Goal: Communication & Community: Answer question/provide support

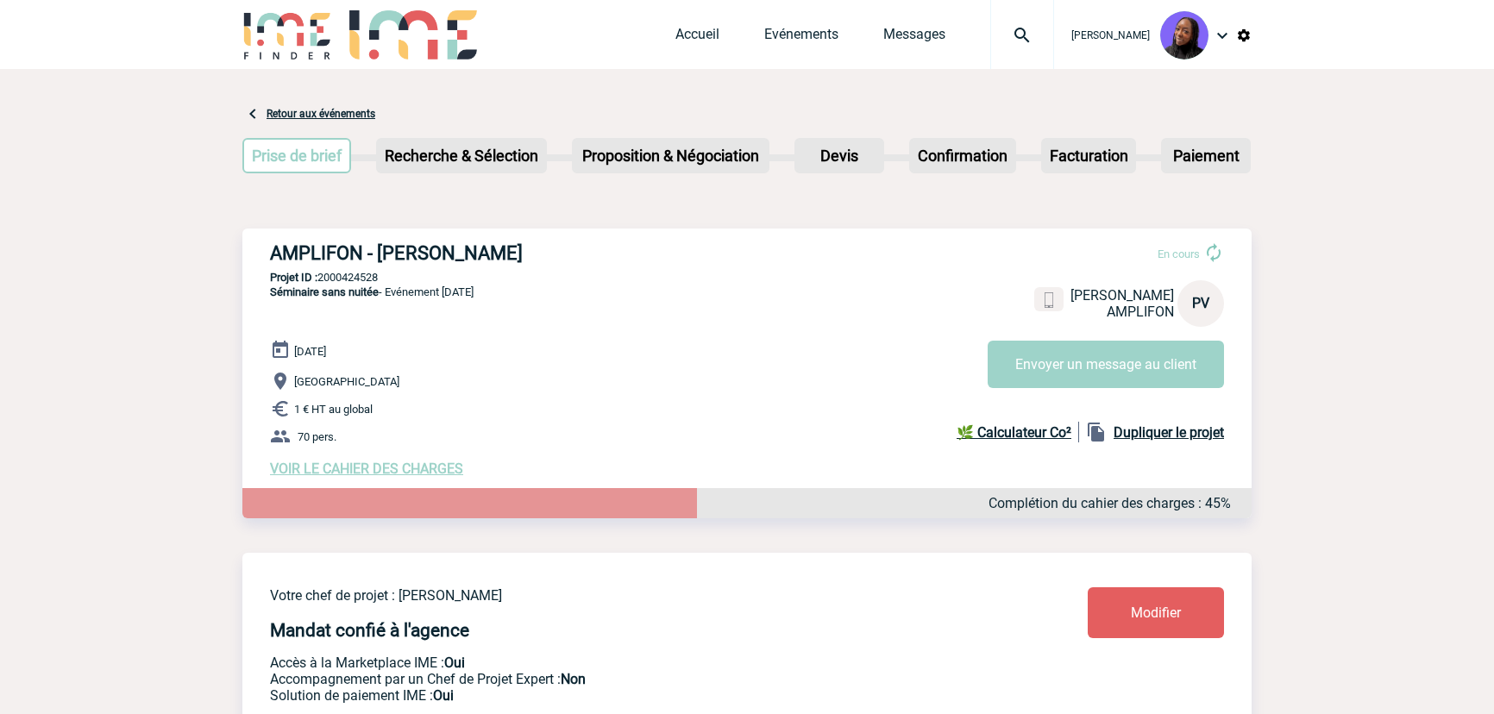
scroll to position [78, 0]
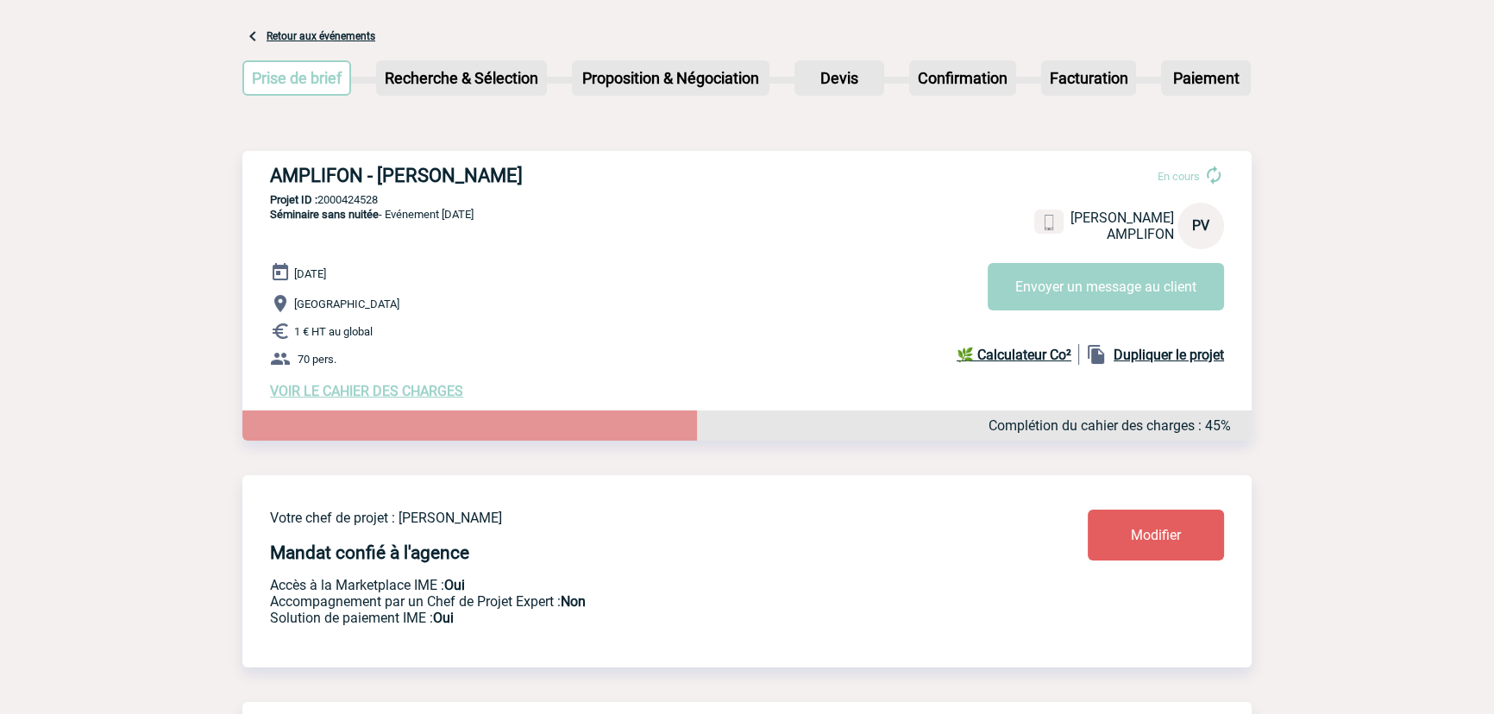
click at [345, 39] on link "Retour aux événements" at bounding box center [320, 36] width 109 height 12
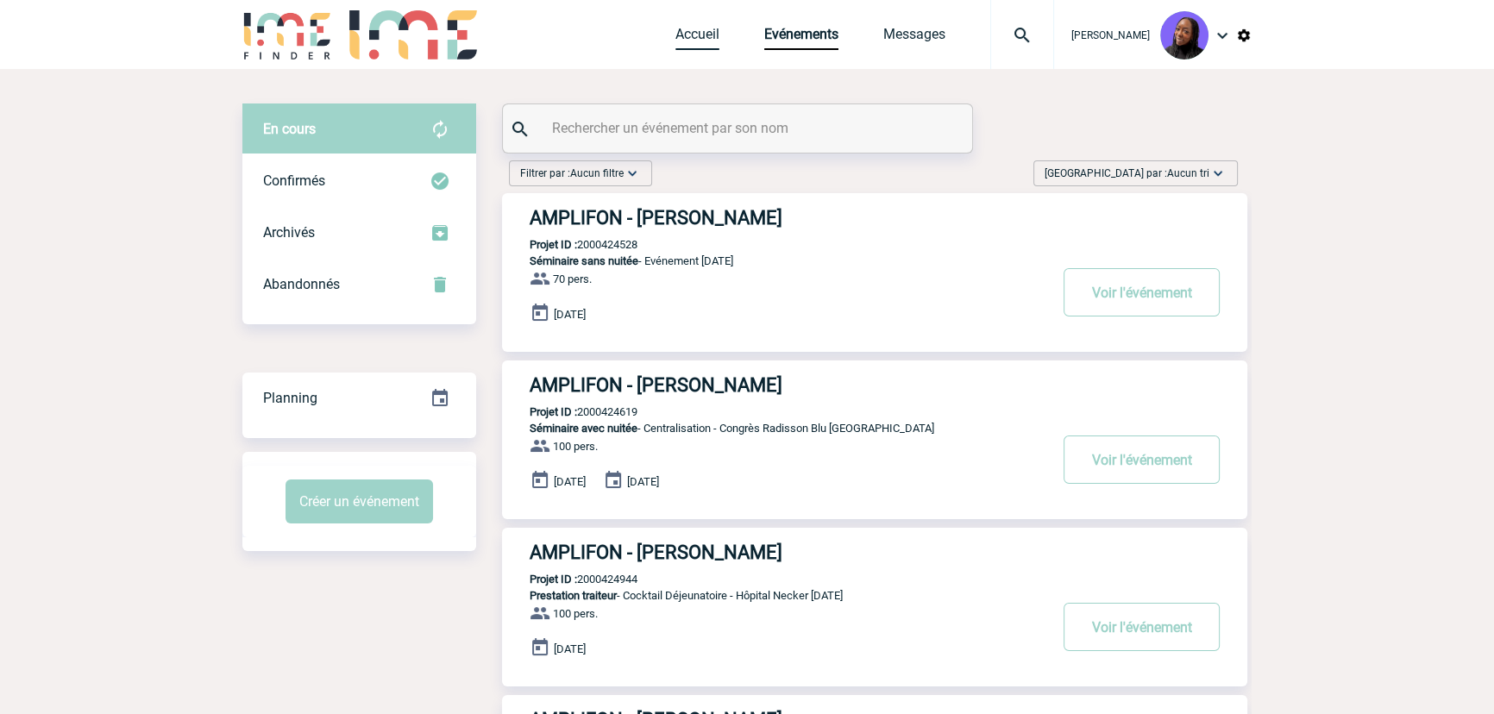
click at [701, 28] on link "Accueil" at bounding box center [697, 38] width 44 height 24
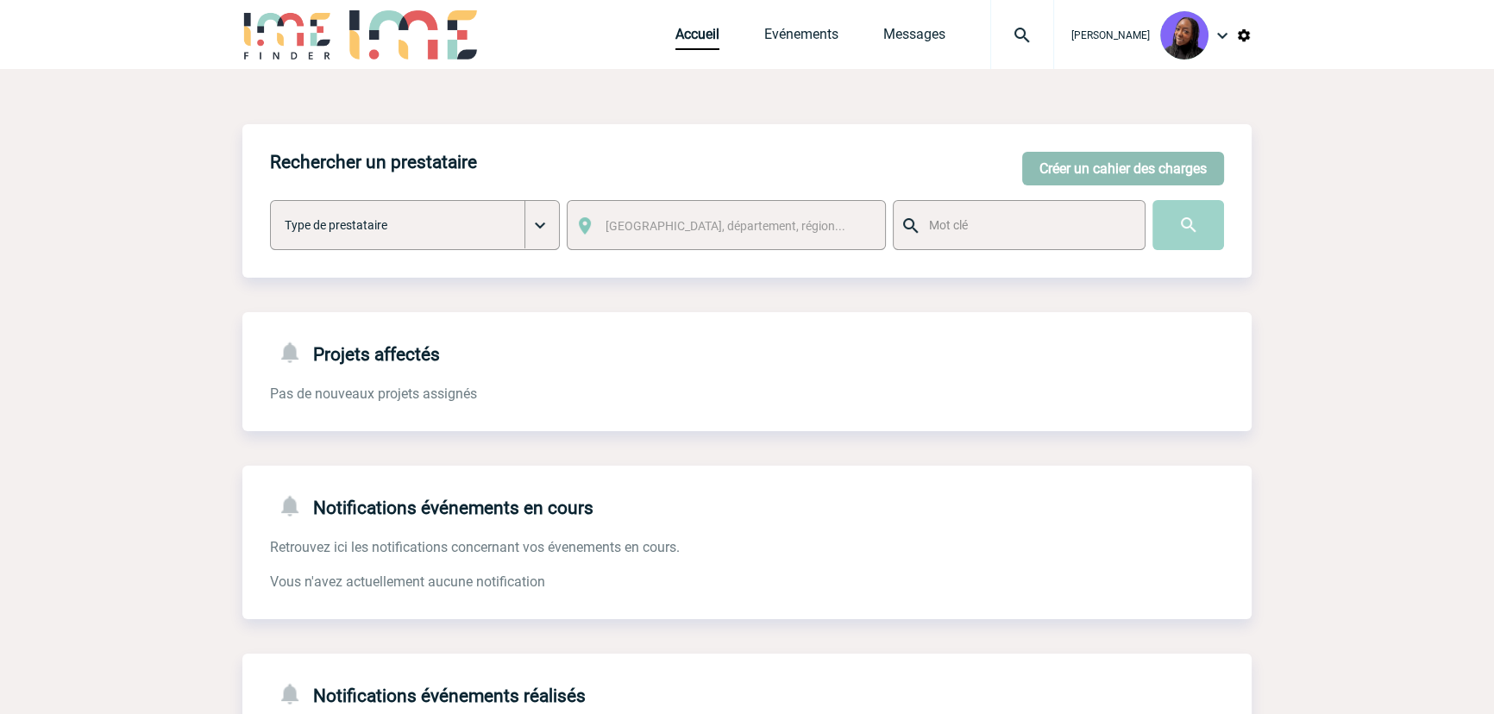
click at [1064, 171] on button "Créer un cahier des charges" at bounding box center [1123, 169] width 202 height 34
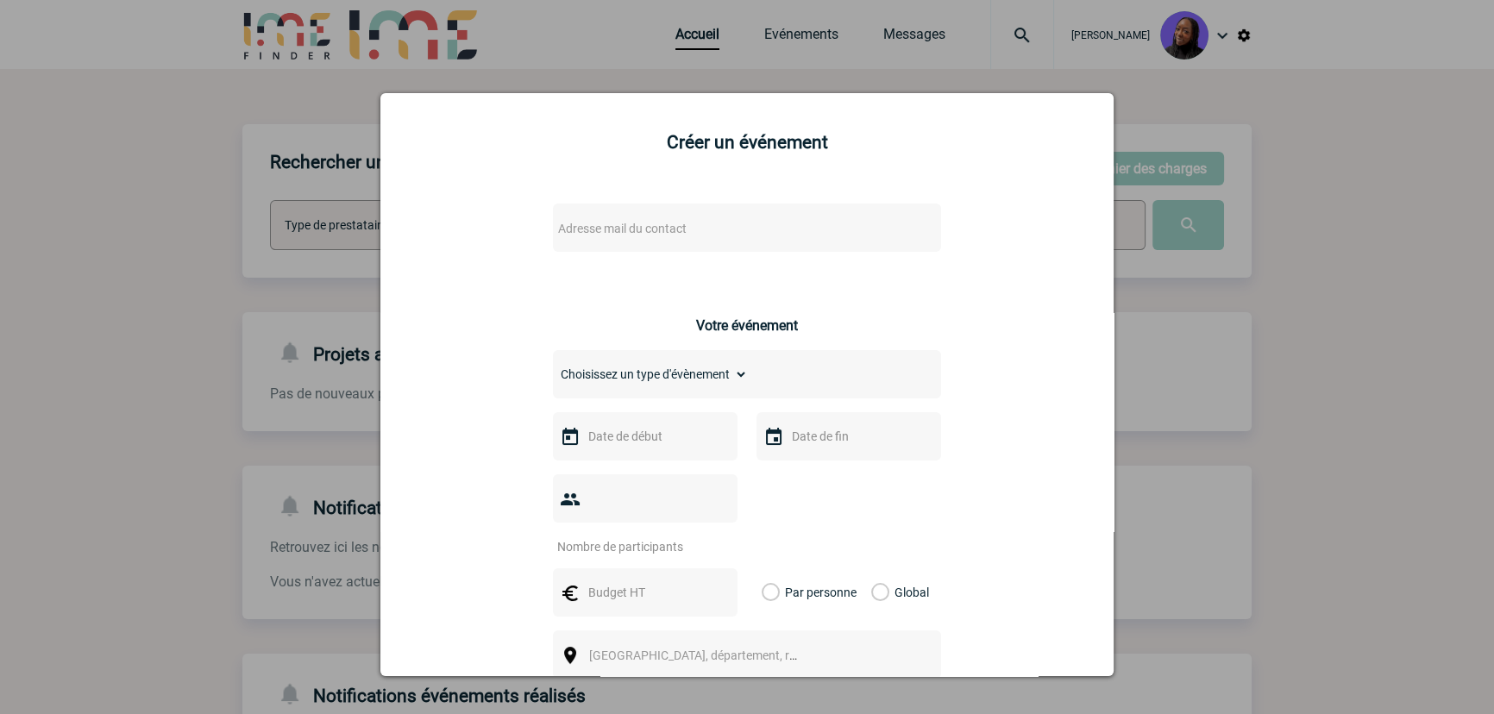
click at [606, 233] on span "Adresse mail du contact" at bounding box center [622, 229] width 128 height 14
type input "Ashley.SOLER@3ds.com"
click at [1298, 293] on div at bounding box center [747, 357] width 1494 height 714
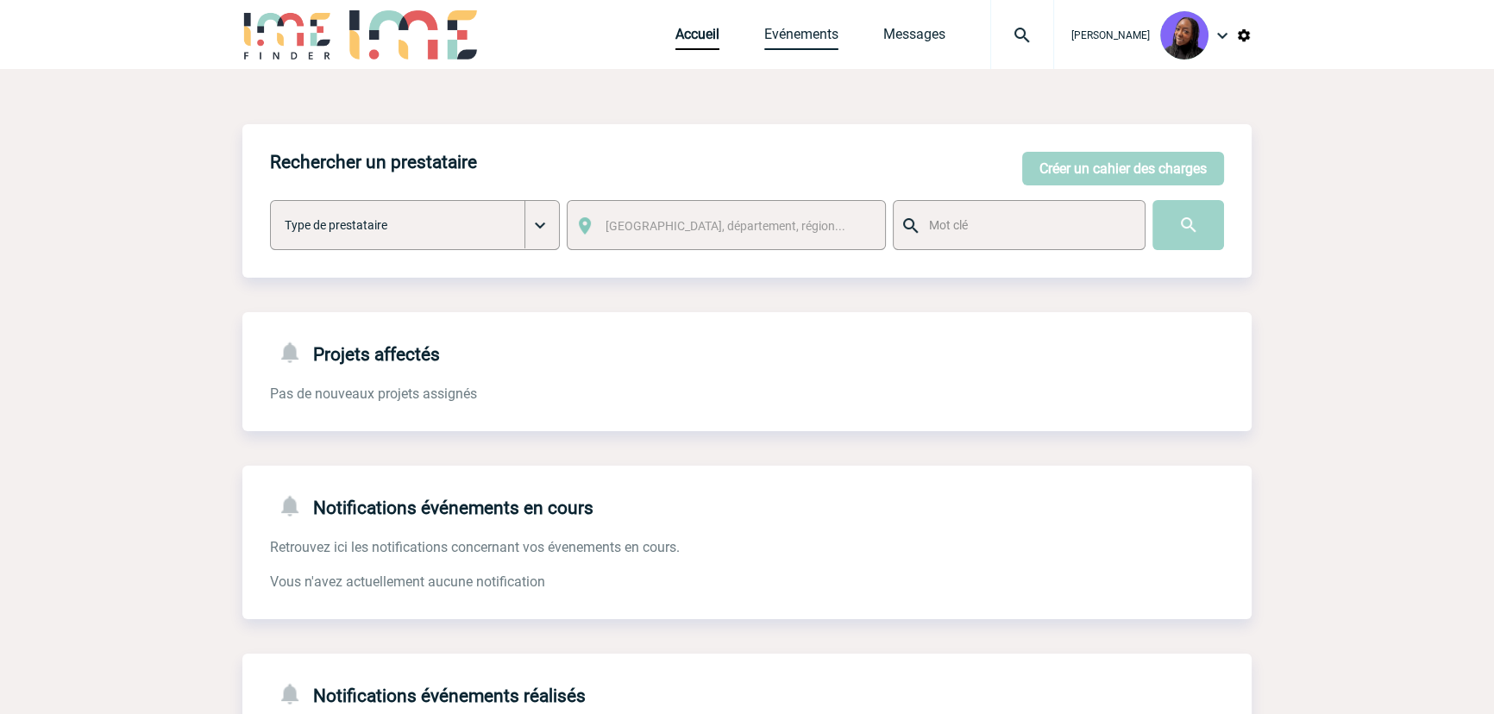
click at [808, 26] on link "Evénements" at bounding box center [801, 38] width 74 height 24
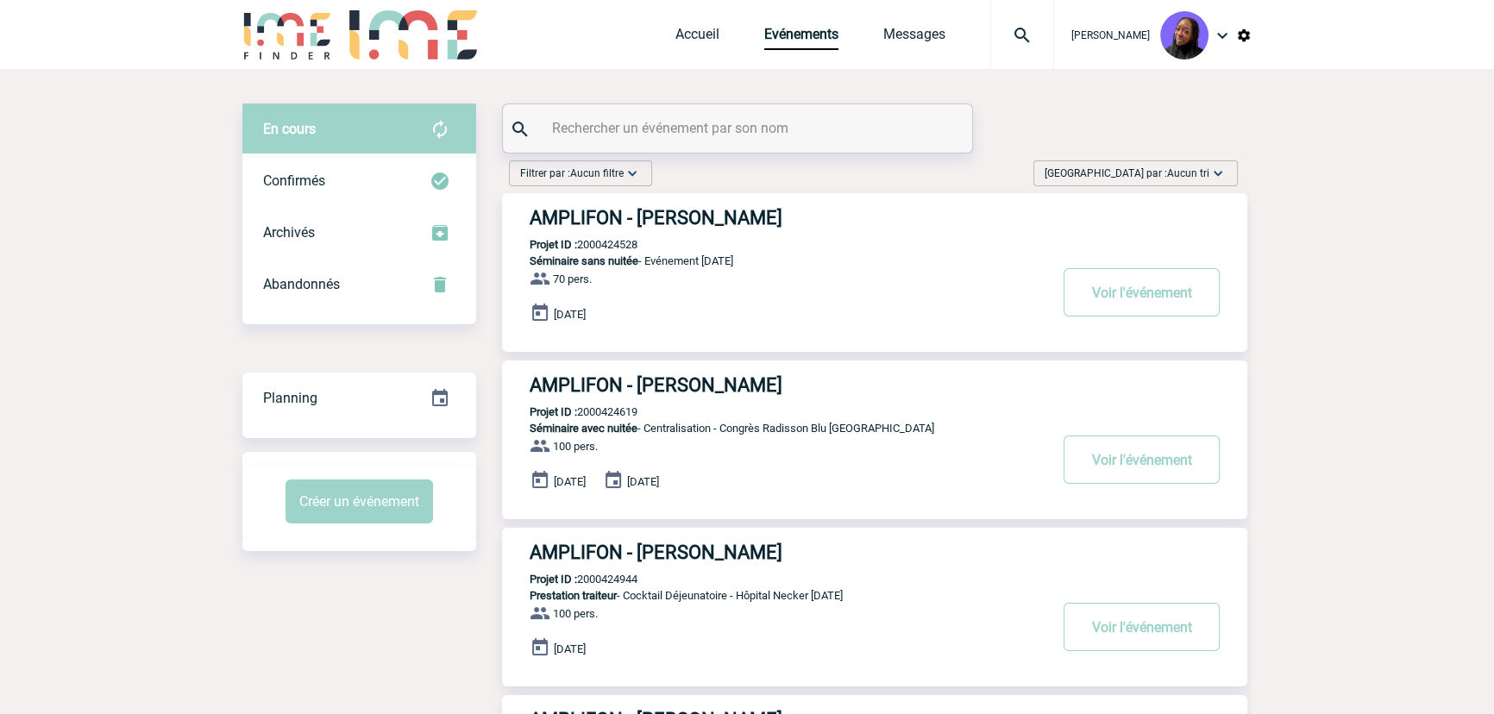
click at [684, 133] on input "text" at bounding box center [740, 128] width 384 height 25
paste input "2000424247"
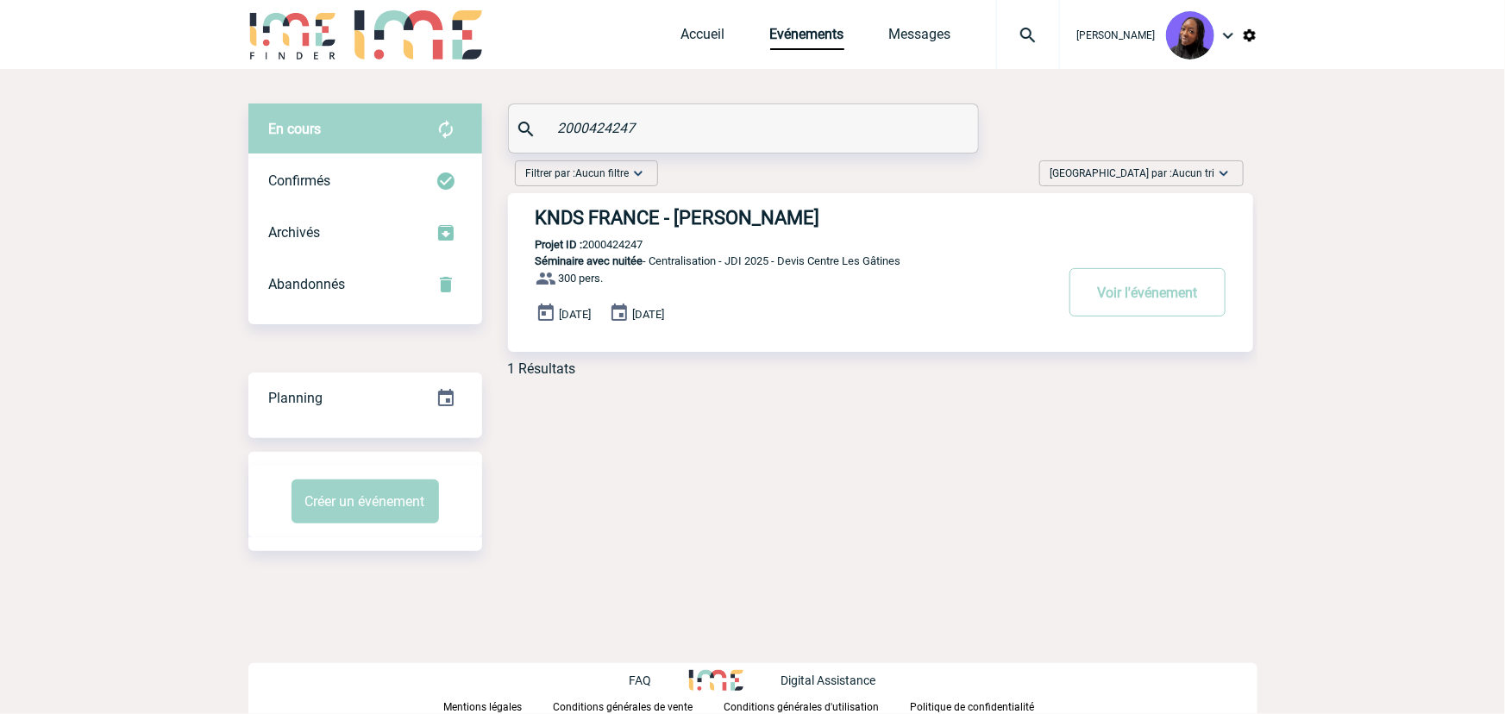
type input "2000424247"
click at [661, 216] on h3 "KNDS FRANCE - Aurélie MORO" at bounding box center [793, 218] width 517 height 22
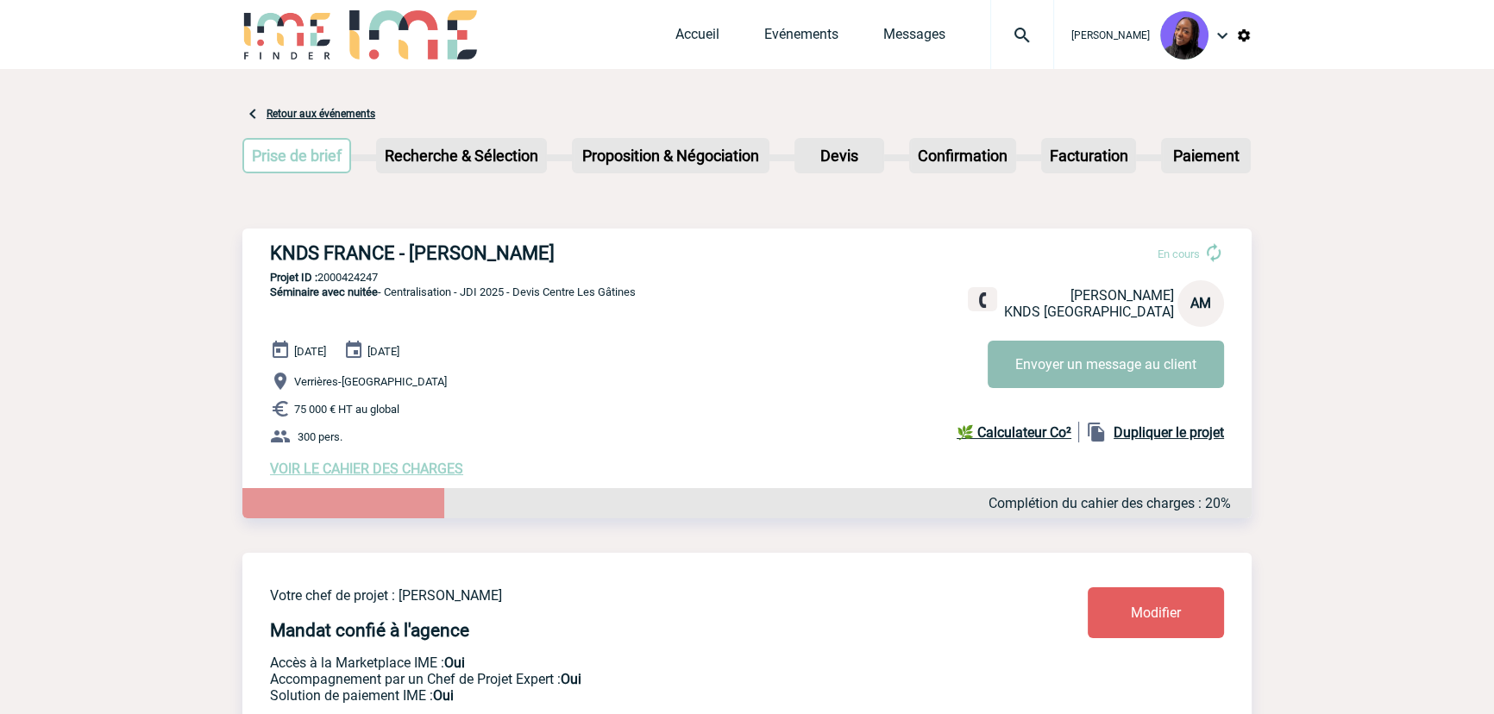
click at [1077, 383] on button "Envoyer un message au client" at bounding box center [1105, 364] width 236 height 47
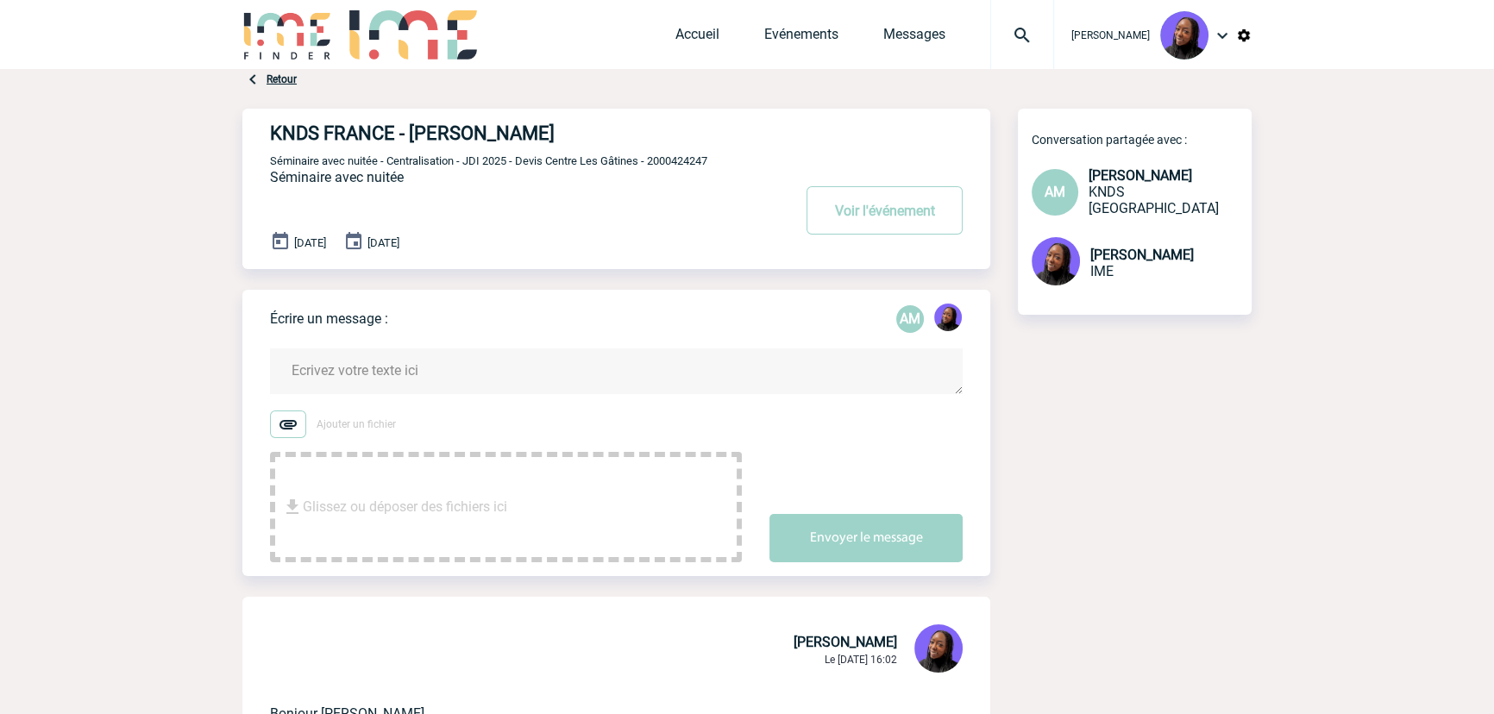
click at [384, 360] on textarea at bounding box center [616, 371] width 692 height 46
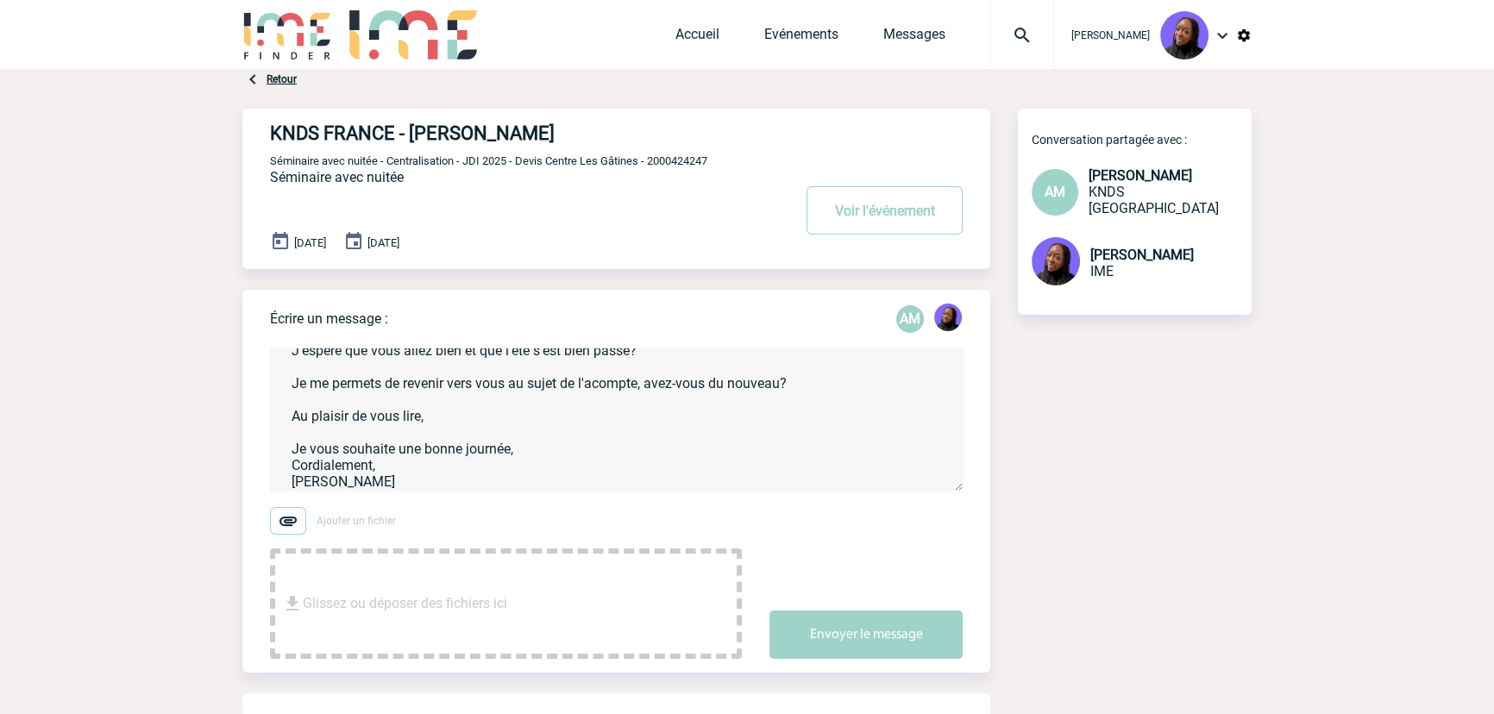
scroll to position [57, 0]
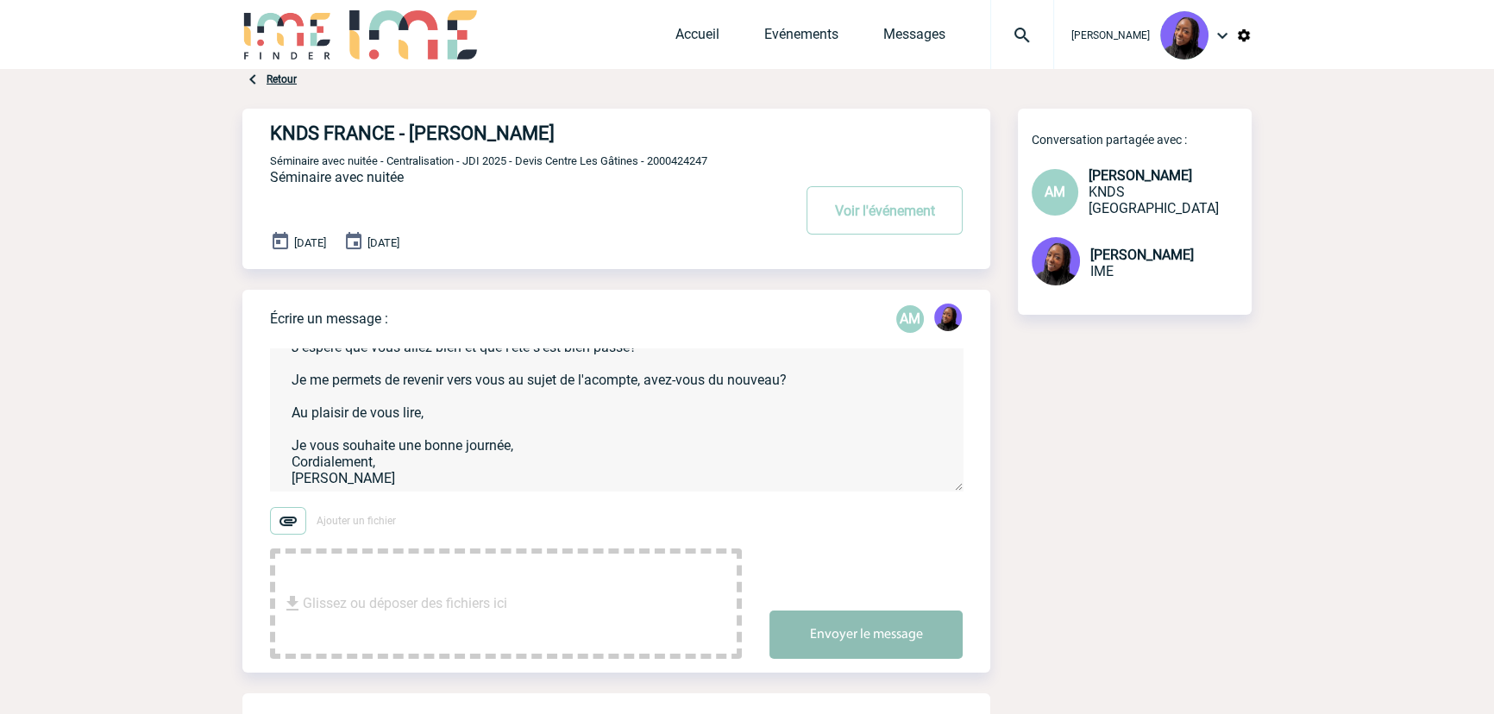
type textarea "Bonjour [PERSON_NAME], J'espère que vous allez bien et que l'été s'est bien pas…"
click at [849, 629] on button "Envoyer le message" at bounding box center [865, 635] width 193 height 48
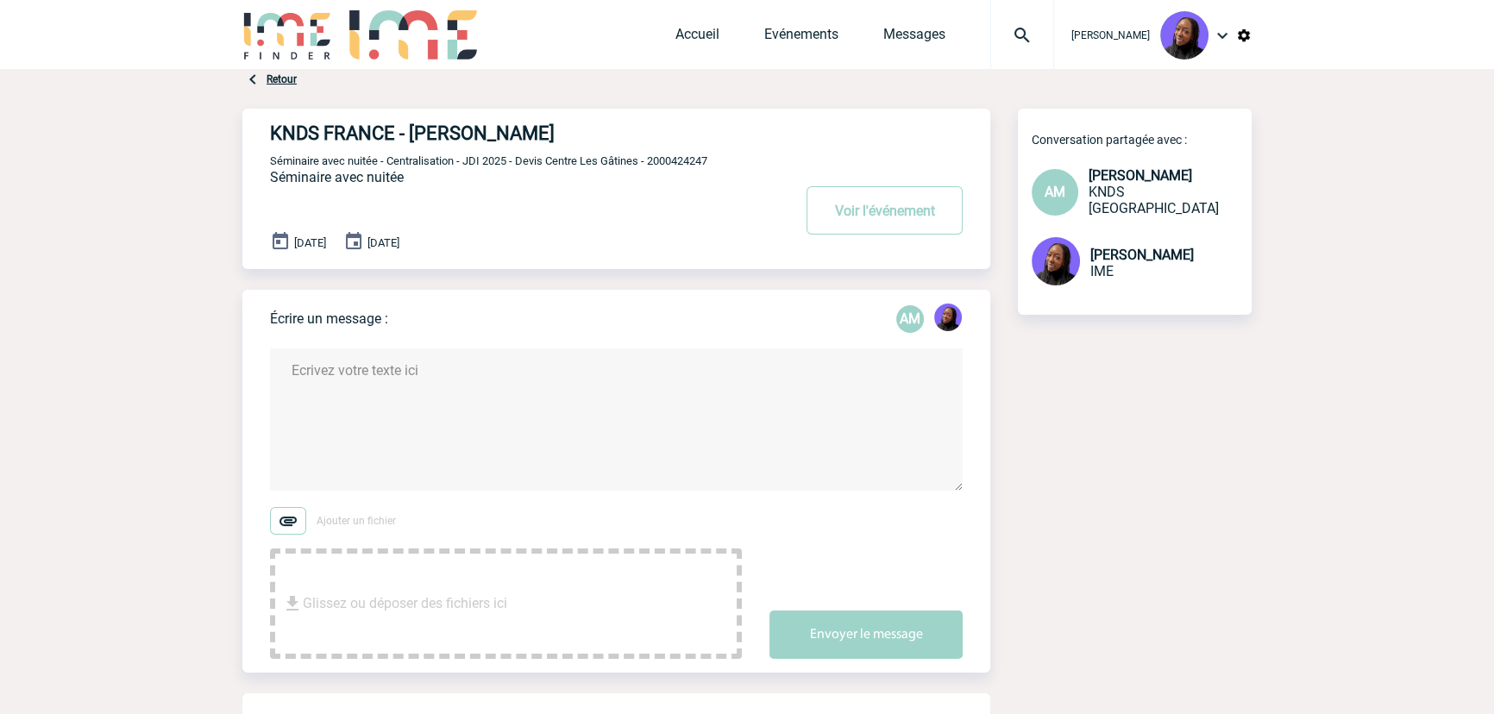
scroll to position [0, 0]
